Goal: Task Accomplishment & Management: Manage account settings

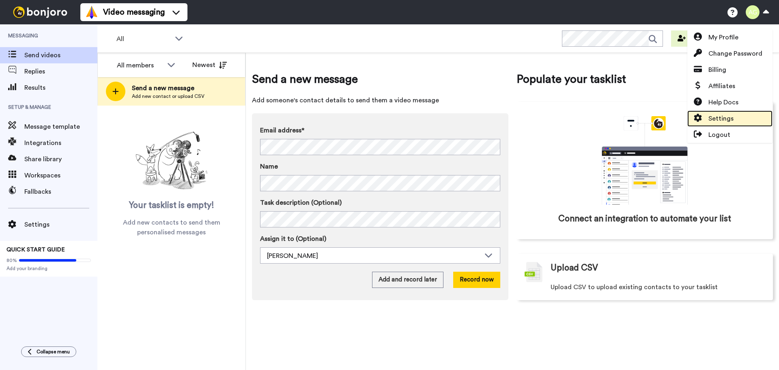
click at [740, 115] on link "Settings" at bounding box center [729, 118] width 85 height 16
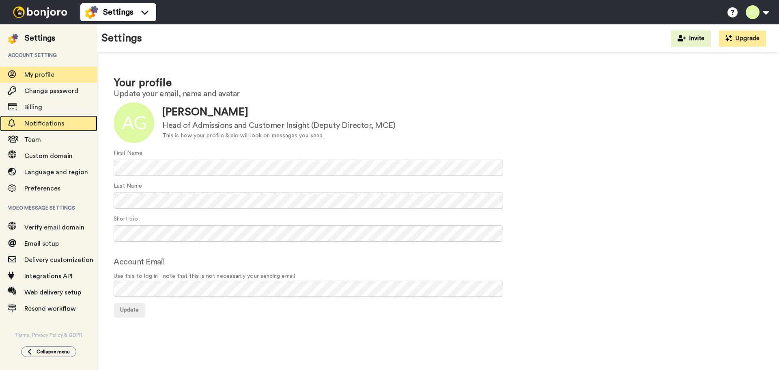
click at [53, 129] on div "Notifications" at bounding box center [48, 123] width 97 height 16
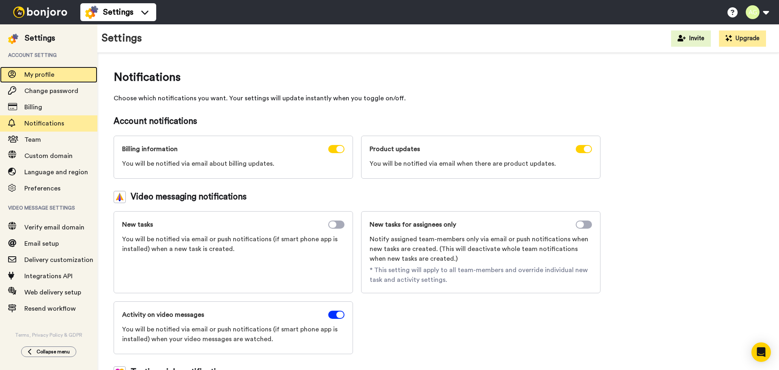
click at [52, 72] on span "My profile" at bounding box center [39, 74] width 30 height 6
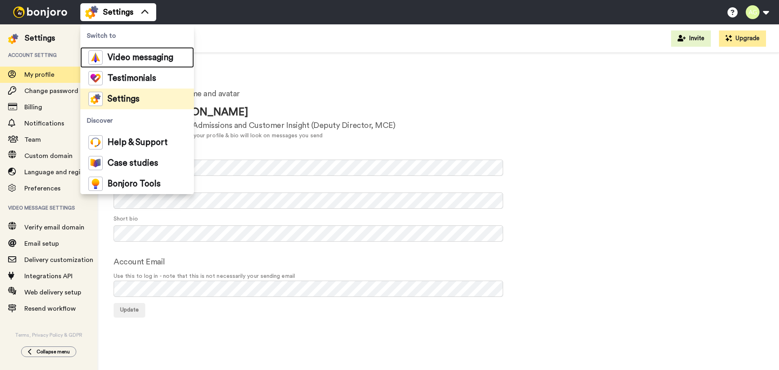
click at [124, 61] on span "Video messaging" at bounding box center [141, 58] width 66 height 8
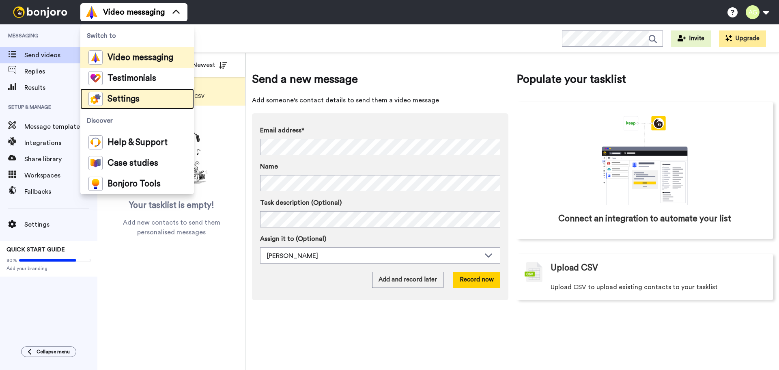
click at [141, 96] on li "Settings" at bounding box center [137, 98] width 114 height 21
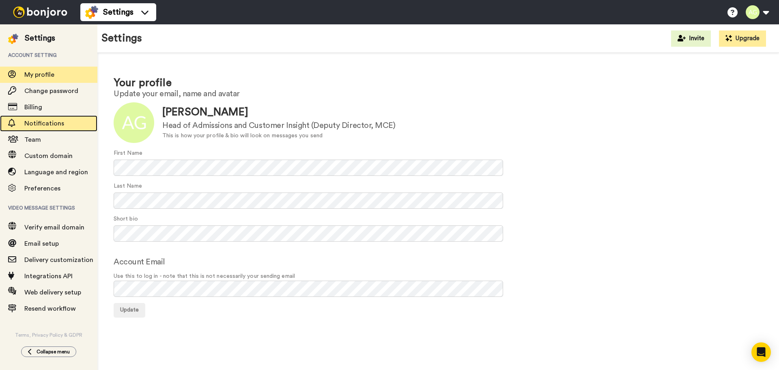
drag, startPoint x: 60, startPoint y: 120, endPoint x: 62, endPoint y: 124, distance: 5.1
click at [60, 120] on span "Notifications" at bounding box center [60, 123] width 73 height 10
